Goal: Use online tool/utility: Utilize a website feature to perform a specific function

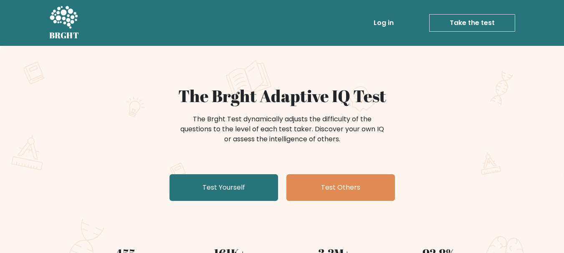
click at [209, 187] on link "Test Yourself" at bounding box center [224, 188] width 109 height 27
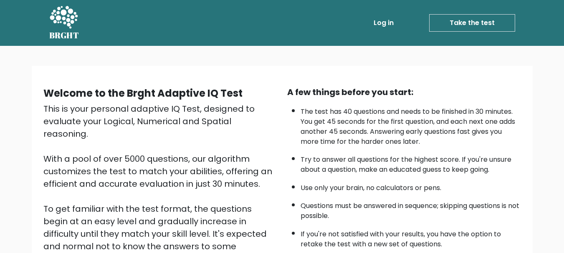
click at [466, 25] on link "Take the test" at bounding box center [472, 23] width 86 height 18
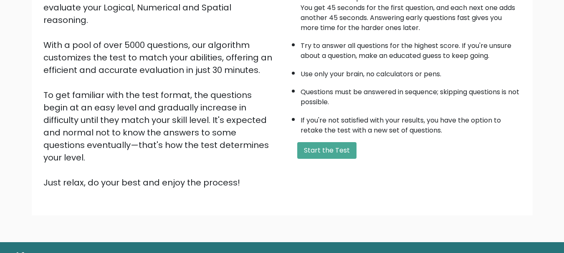
scroll to position [129, 0]
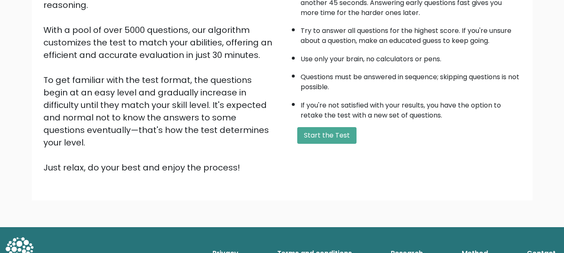
click at [325, 134] on button "Start the Test" at bounding box center [326, 135] width 59 height 17
